Goal: Task Accomplishment & Management: Manage account settings

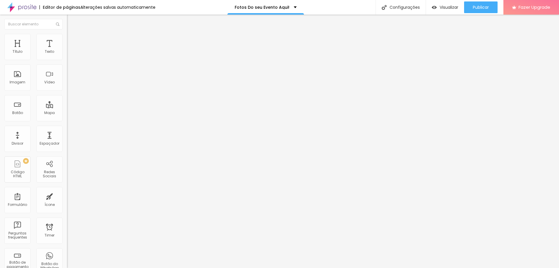
click at [67, 19] on button "Editar Coluna" at bounding box center [100, 21] width 67 height 13
click at [407, 10] on div "Configurações" at bounding box center [401, 7] width 50 height 15
click at [391, 267] on div "Configurações da página" at bounding box center [279, 272] width 559 height 9
click at [112, 8] on div "Alterações salvas automaticamente" at bounding box center [117, 7] width 75 height 4
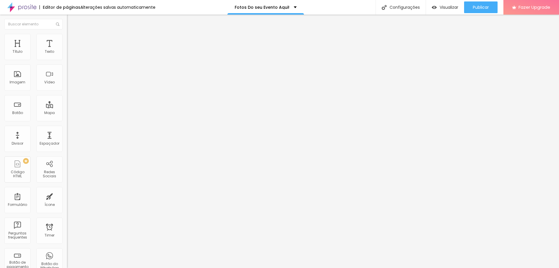
click at [72, 40] on span "Avançado" at bounding box center [81, 37] width 19 height 5
click at [67, 225] on input "https://banlek.com/album/1052e4" at bounding box center [102, 228] width 70 height 6
paste input "CEPE Angra dos Reis"
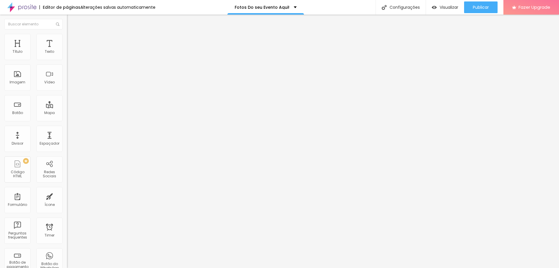
paste input "[URL][DOMAIN_NAME]"
type input "[URL][DOMAIN_NAME]"
click at [67, 119] on input "https://banlek.com/album/1052e4" at bounding box center [102, 117] width 70 height 6
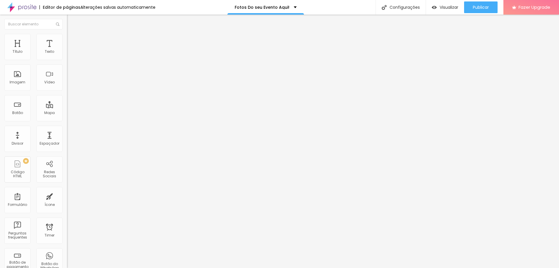
paste input "46c0a"
type input "[URL][DOMAIN_NAME]"
click at [72, 41] on span "Avançado" at bounding box center [81, 43] width 19 height 5
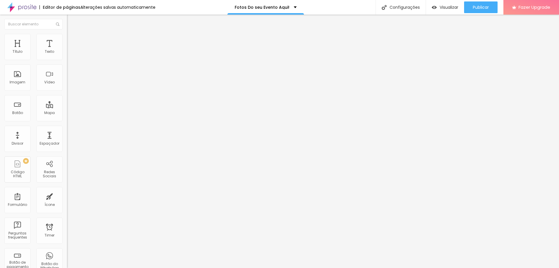
click at [67, 148] on input "https://banlek.com/album/1052e4" at bounding box center [102, 151] width 70 height 6
paste input "46c0a"
type input "[URL][DOMAIN_NAME]"
click at [67, 208] on div at bounding box center [100, 230] width 67 height 45
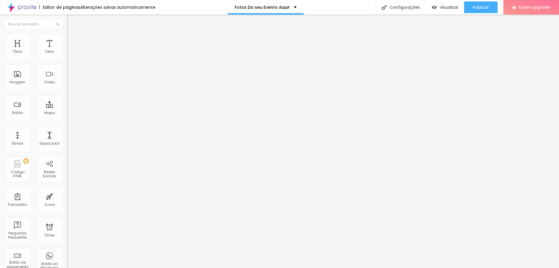
scroll to position [0, 0]
click at [67, 50] on span "Trocar imagem" at bounding box center [83, 47] width 32 height 5
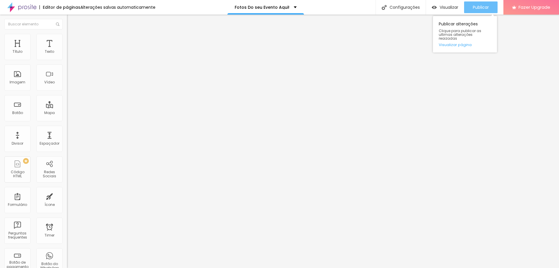
click at [479, 10] on div "Publicar" at bounding box center [481, 7] width 16 height 12
